Goal: Check status: Check status

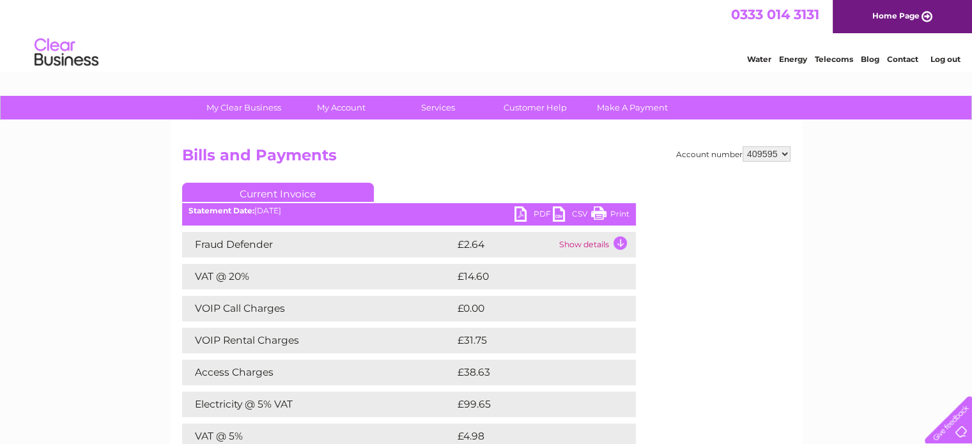
click at [778, 152] on select "409595" at bounding box center [766, 153] width 48 height 15
click at [807, 153] on div "My Clear Business Login Details My Details My Preferences Link Account My Accou…" at bounding box center [486, 416] width 972 height 640
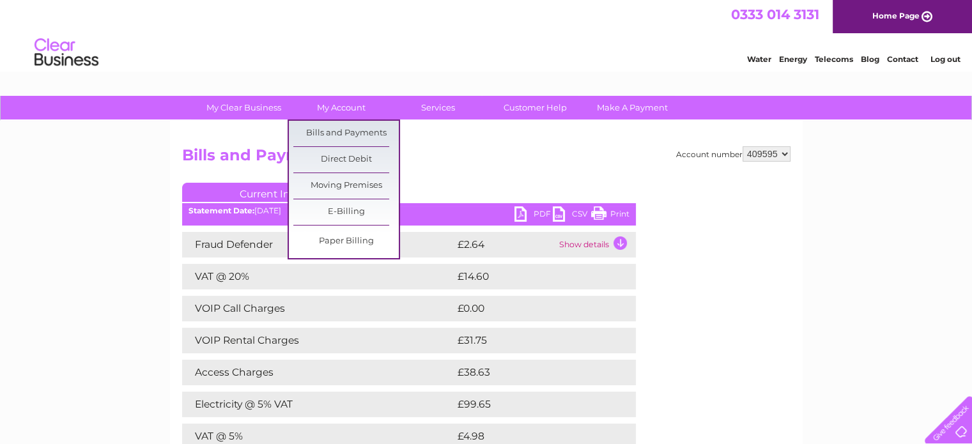
click at [326, 132] on link "Bills and Payments" at bounding box center [345, 134] width 105 height 26
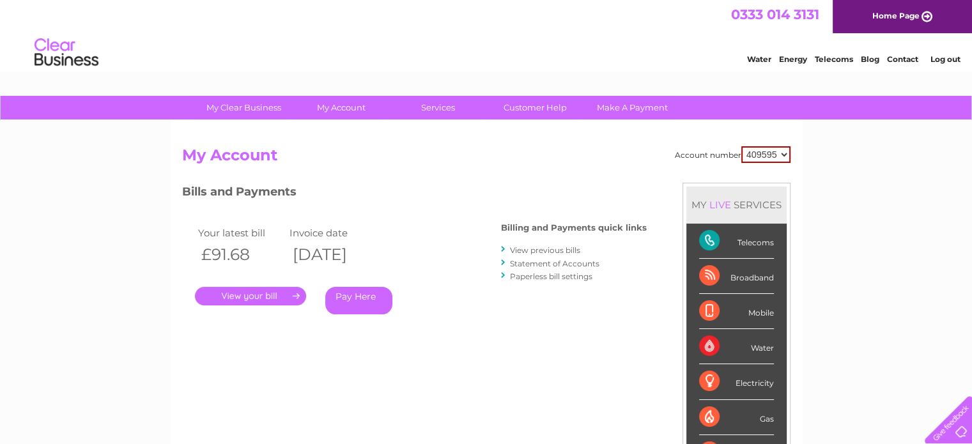
click at [247, 291] on link "." at bounding box center [250, 296] width 111 height 19
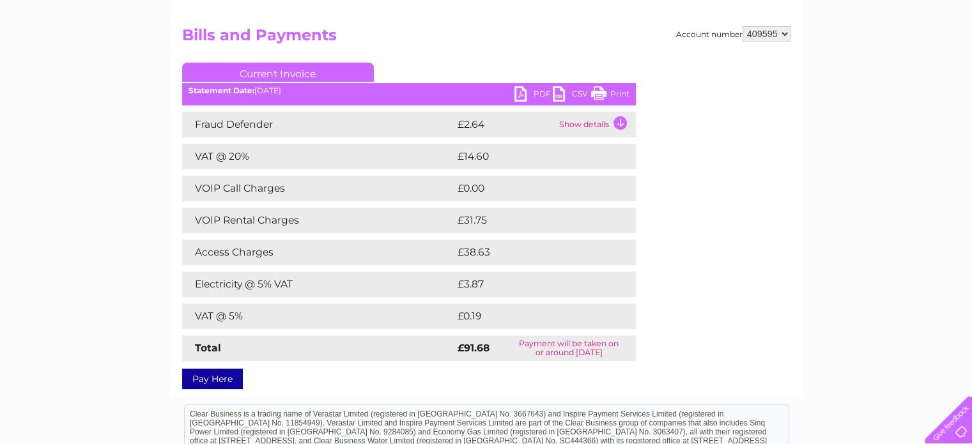
scroll to position [128, 0]
